Goal: Information Seeking & Learning: Learn about a topic

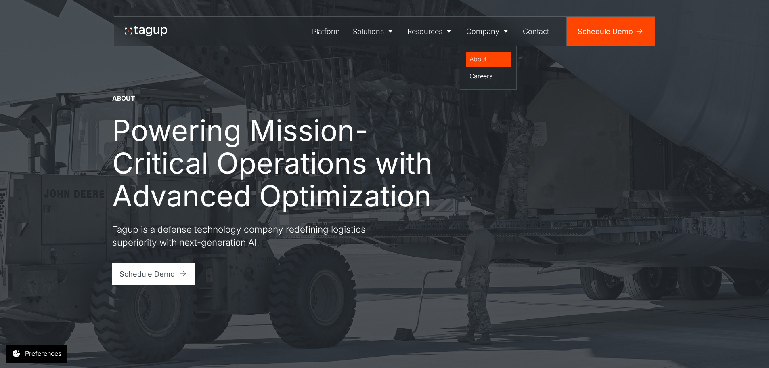
click at [480, 56] on div "About" at bounding box center [489, 59] width 38 height 10
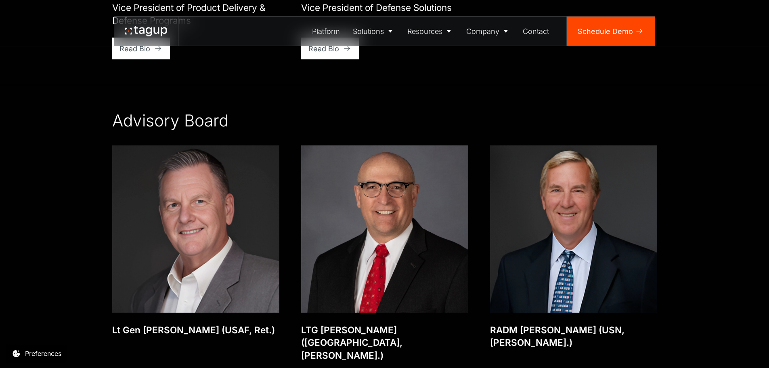
scroll to position [1808, 0]
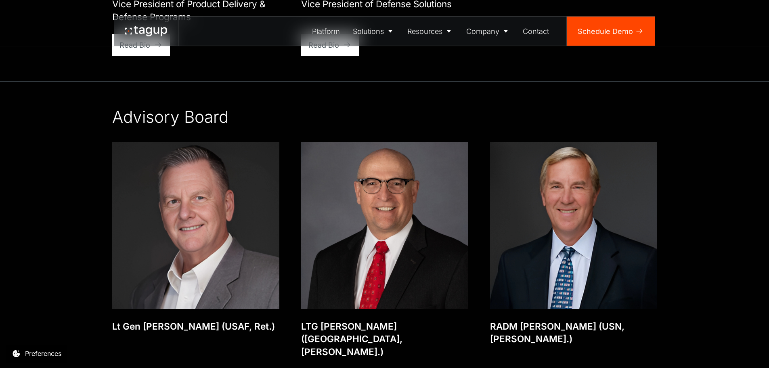
drag, startPoint x: 771, startPoint y: 234, endPoint x: 718, endPoint y: 227, distance: 53.3
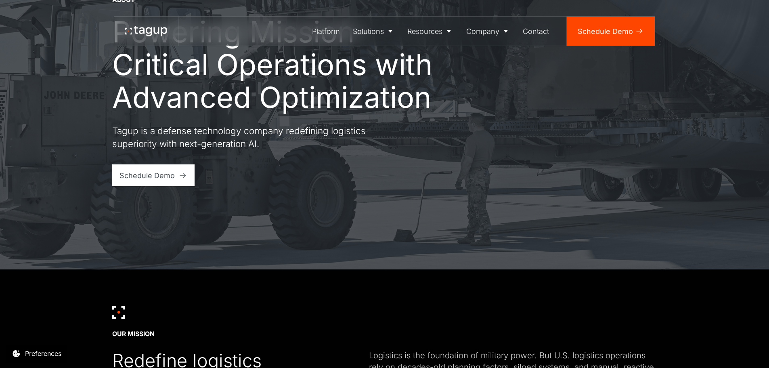
scroll to position [0, 0]
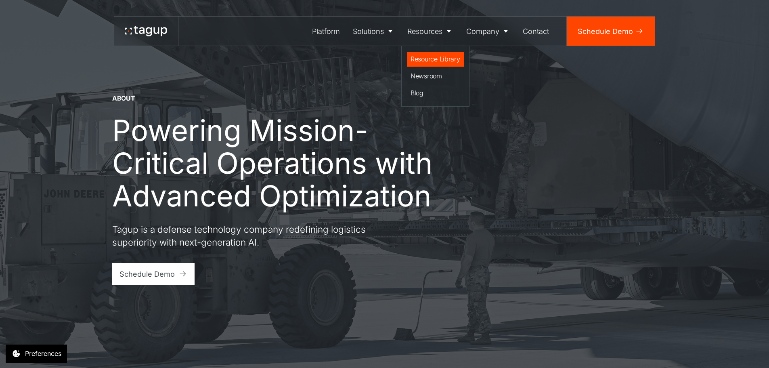
click at [424, 58] on div "Resource Library" at bounding box center [436, 59] width 50 height 10
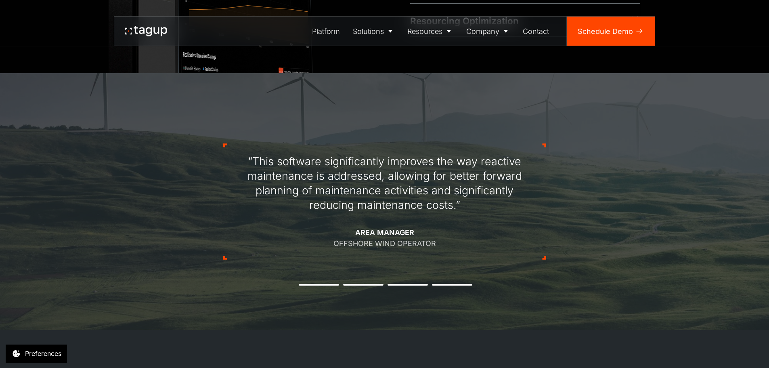
scroll to position [711, 0]
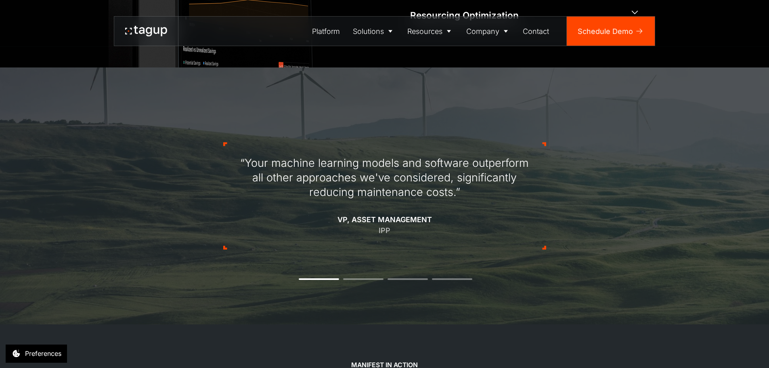
click at [364, 276] on div "“Your machine learning models and software outperform all other approaches we'v…" at bounding box center [384, 196] width 323 height 184
click at [365, 278] on li "2" at bounding box center [363, 279] width 40 height 2
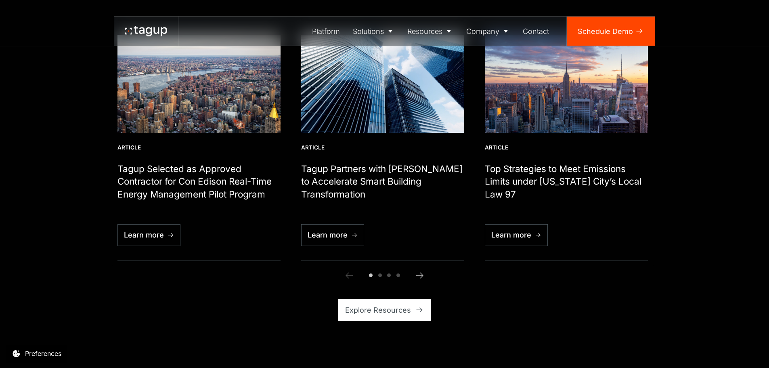
scroll to position [2200, 0]
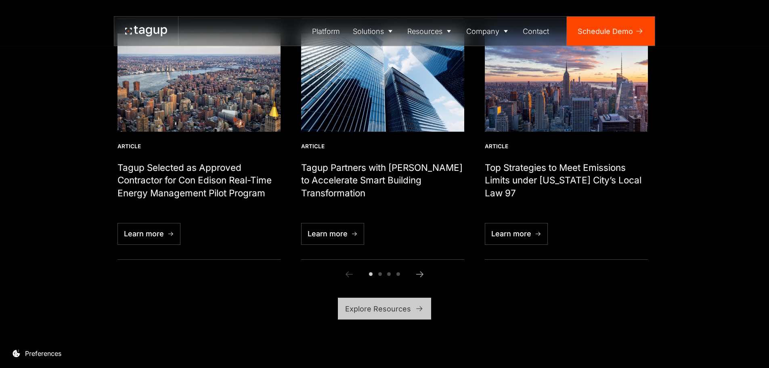
click at [412, 298] on link "Explore Resources" at bounding box center [384, 309] width 93 height 22
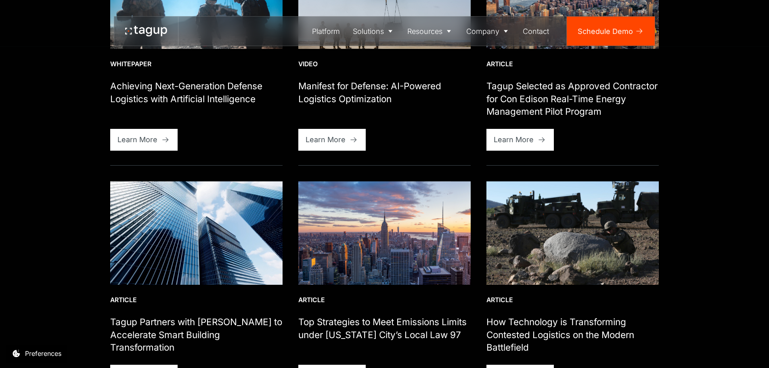
scroll to position [468, 0]
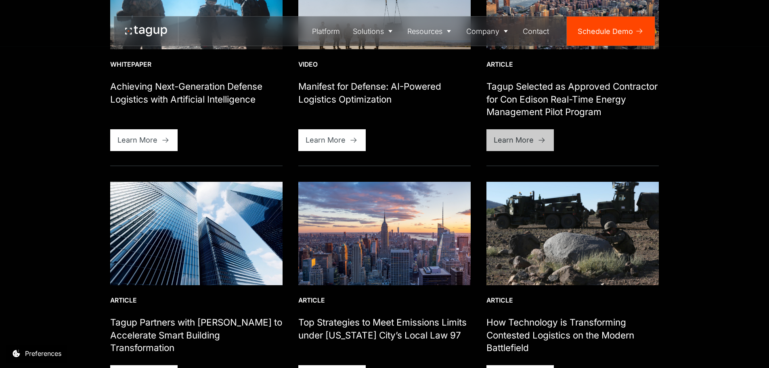
click at [523, 137] on div "Learn More" at bounding box center [514, 139] width 40 height 11
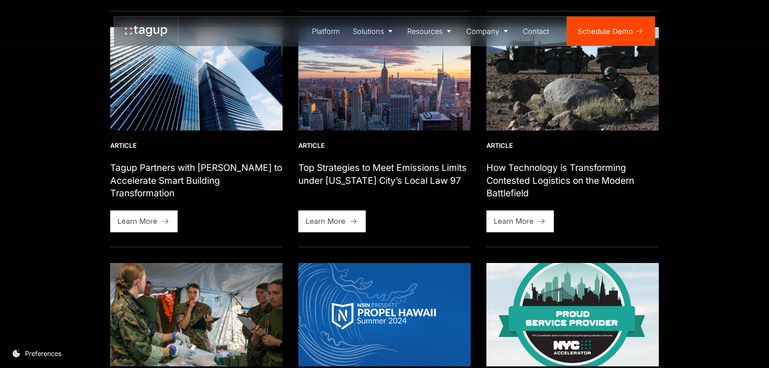
scroll to position [630, 0]
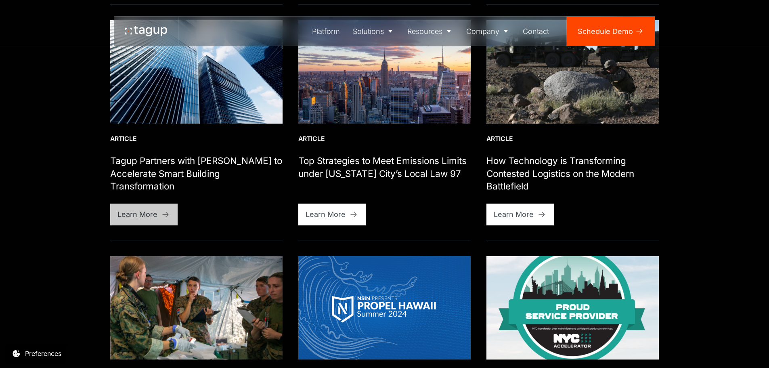
click at [146, 214] on div "Learn More" at bounding box center [138, 214] width 40 height 11
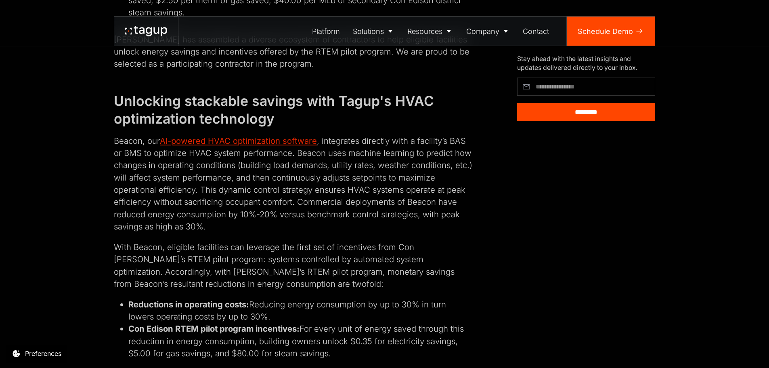
scroll to position [937, 0]
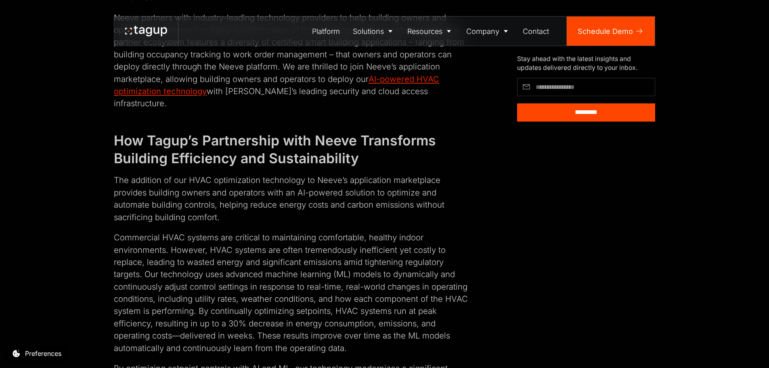
scroll to position [614, 0]
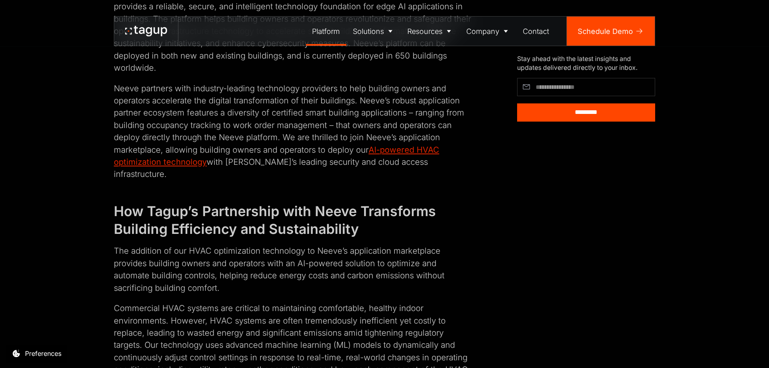
click at [331, 30] on div "Platform" at bounding box center [326, 31] width 28 height 11
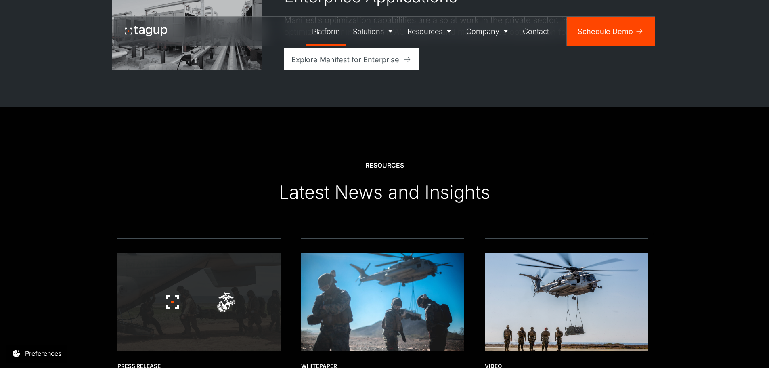
scroll to position [2003, 0]
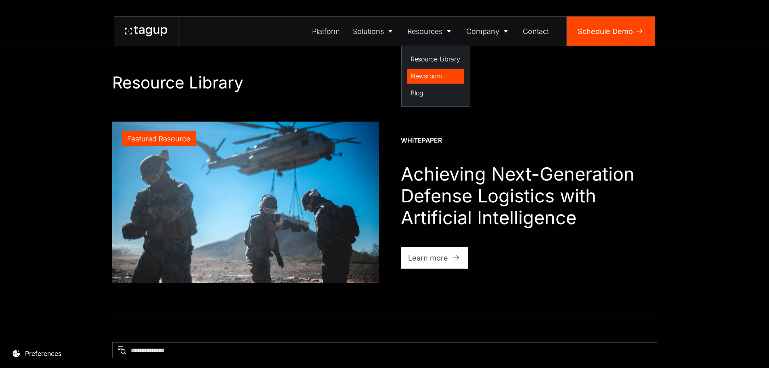
click at [431, 73] on div "Newsroom" at bounding box center [436, 76] width 50 height 10
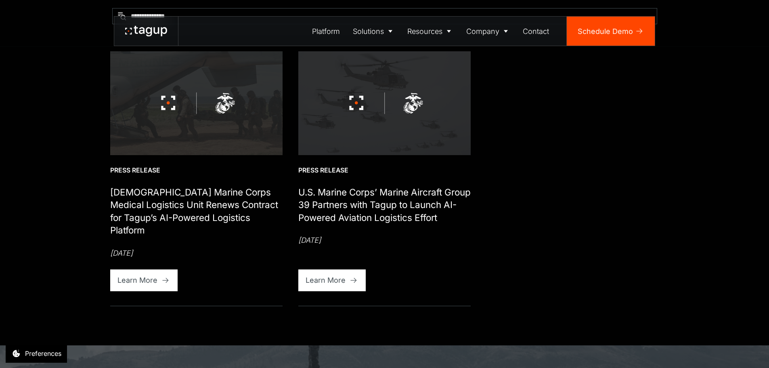
scroll to position [403, 0]
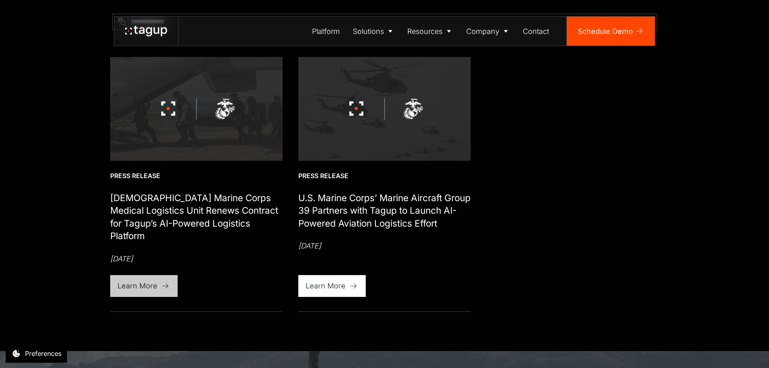
click at [145, 285] on div "Learn More" at bounding box center [138, 285] width 40 height 11
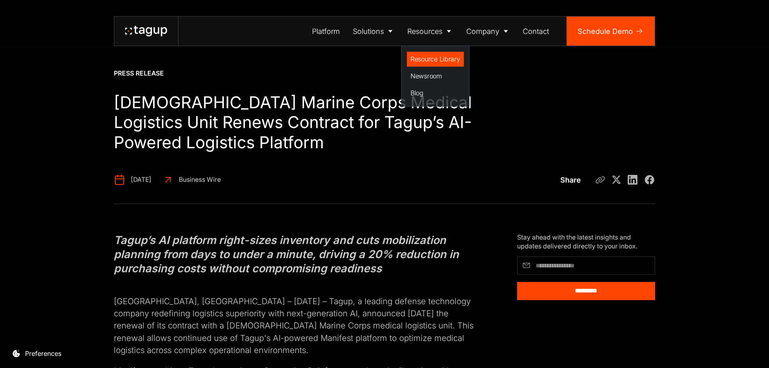
click at [427, 56] on div "Resource Library" at bounding box center [436, 59] width 50 height 10
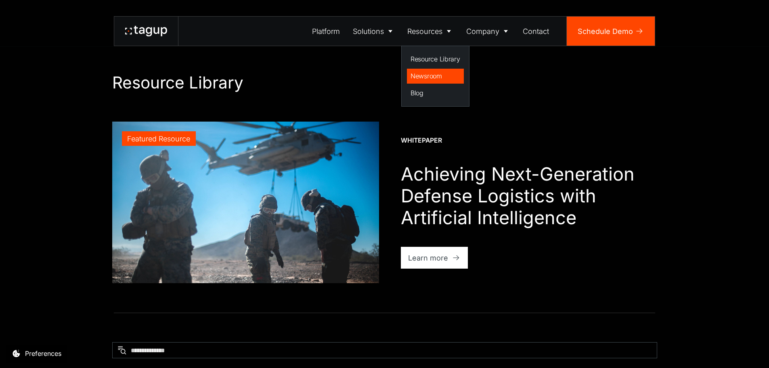
click at [425, 73] on div "Newsroom" at bounding box center [436, 76] width 50 height 10
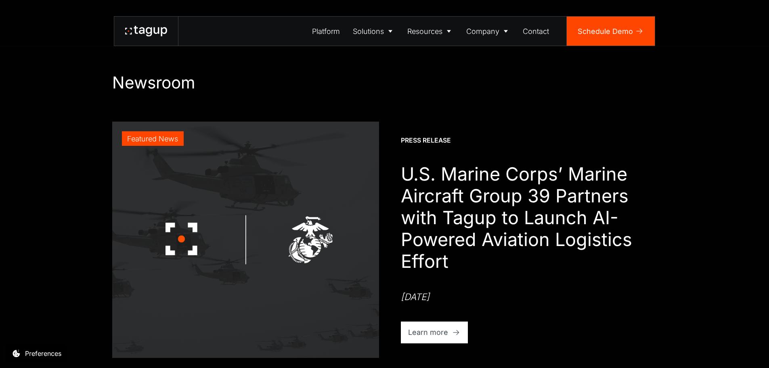
scroll to position [16, 0]
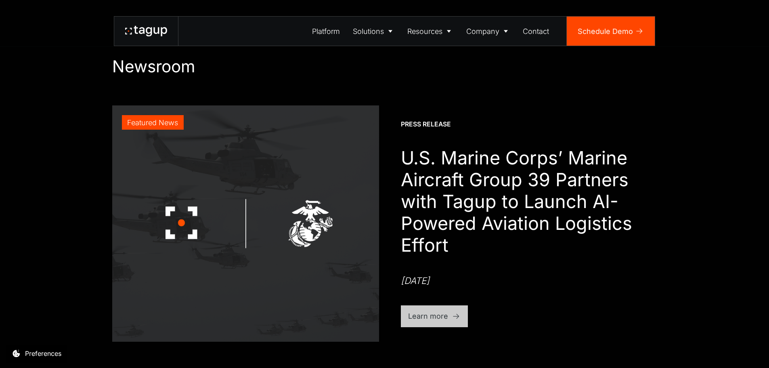
click at [424, 315] on div "Learn more" at bounding box center [428, 316] width 40 height 11
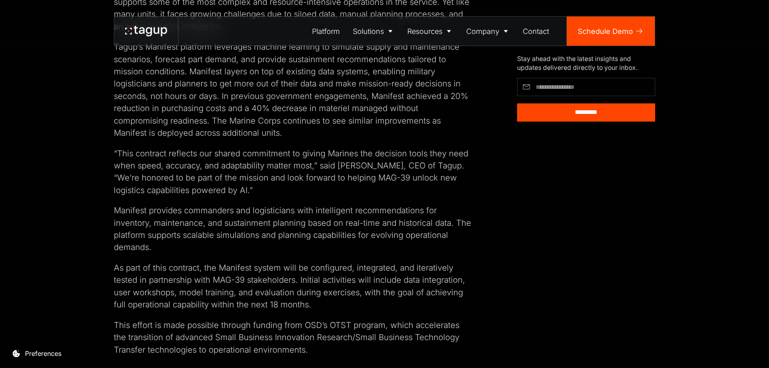
scroll to position [436, 0]
